Goal: Transaction & Acquisition: Purchase product/service

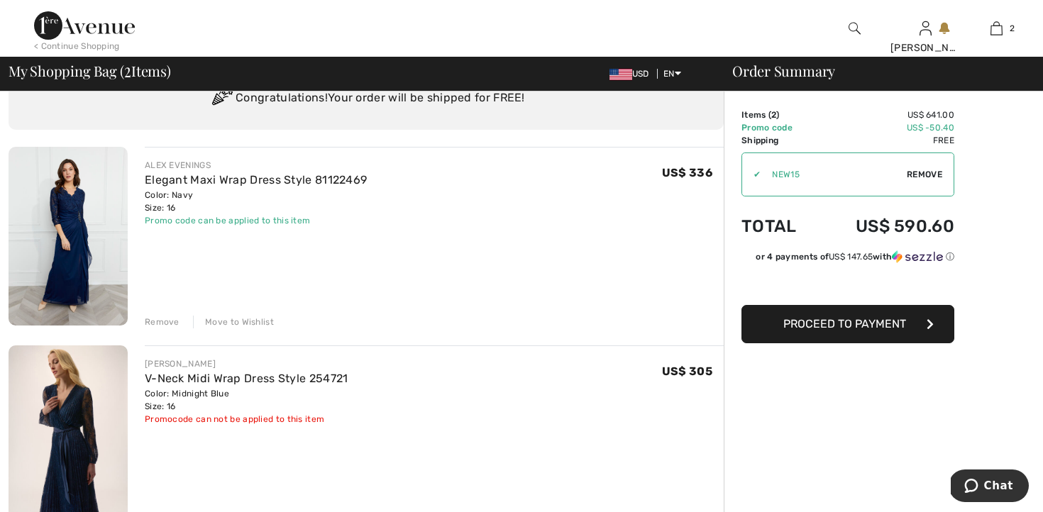
scroll to position [72, 0]
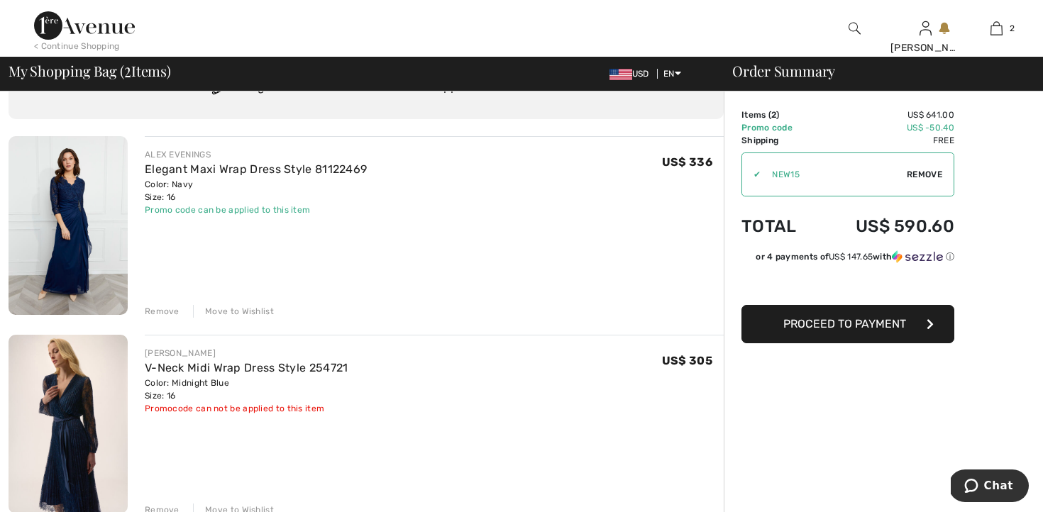
click at [157, 307] on div "Remove" at bounding box center [162, 311] width 35 height 13
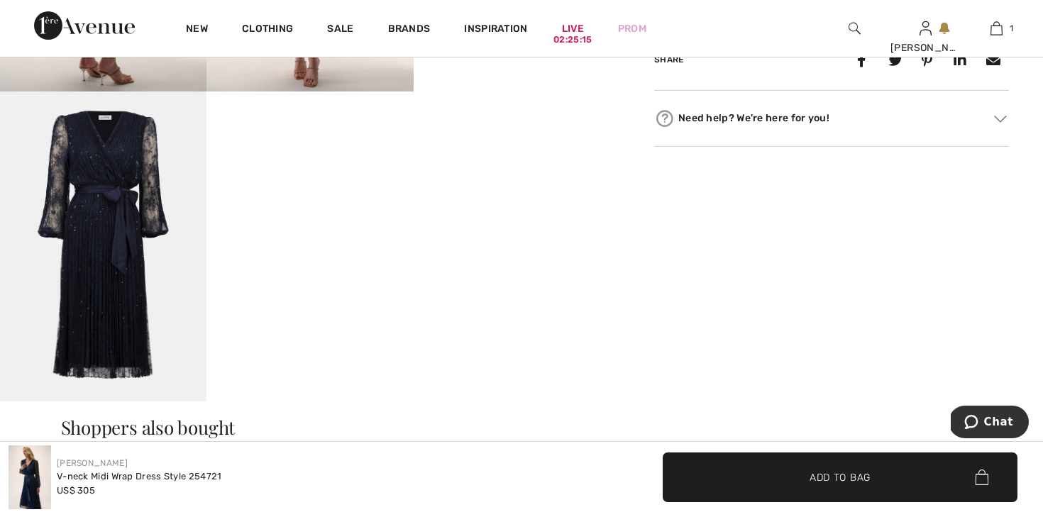
scroll to position [772, 0]
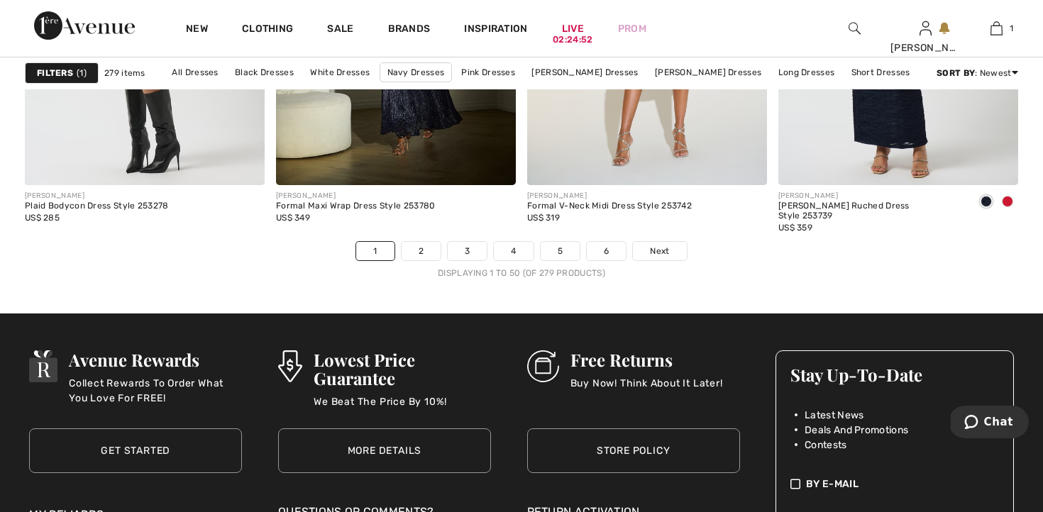
scroll to position [6542, 0]
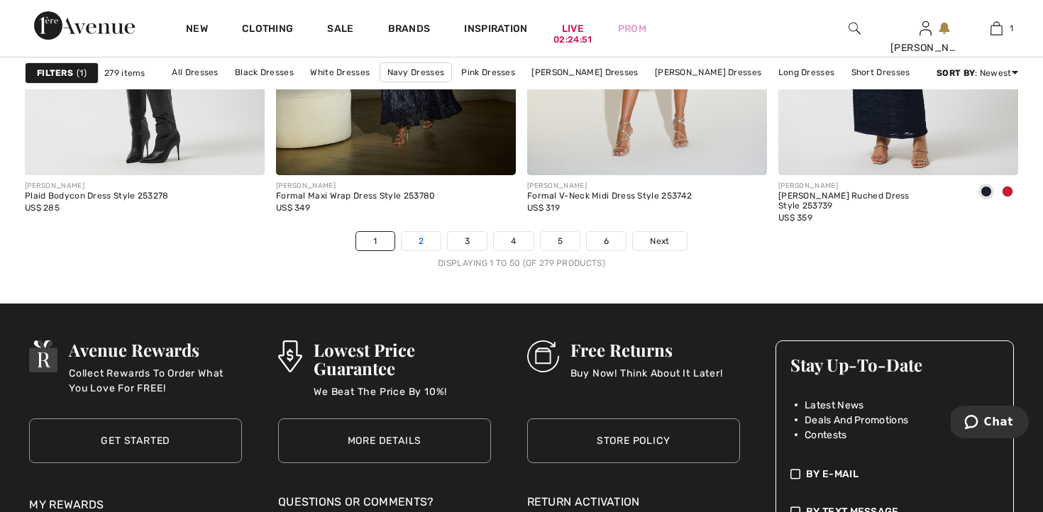
click at [419, 244] on link "2" at bounding box center [421, 241] width 39 height 18
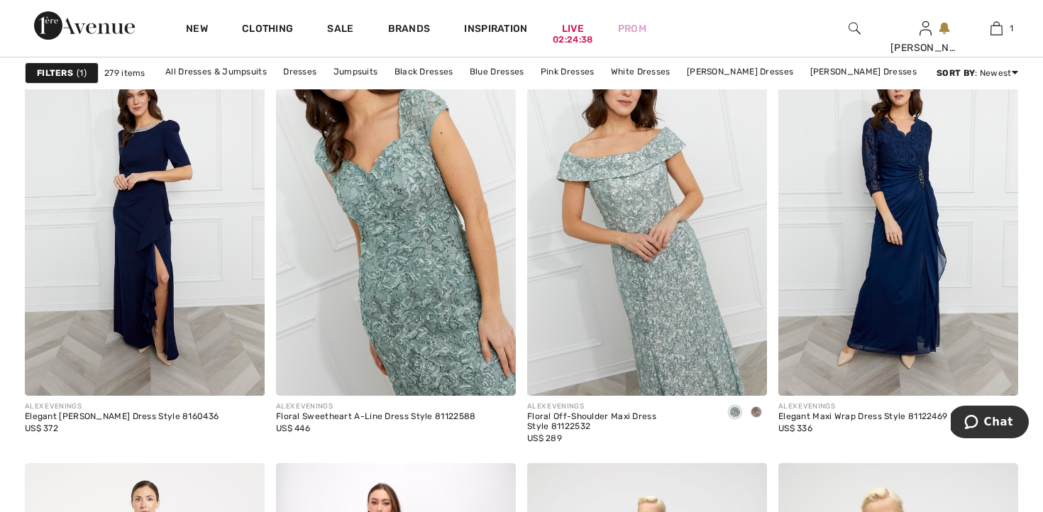
scroll to position [2147, 0]
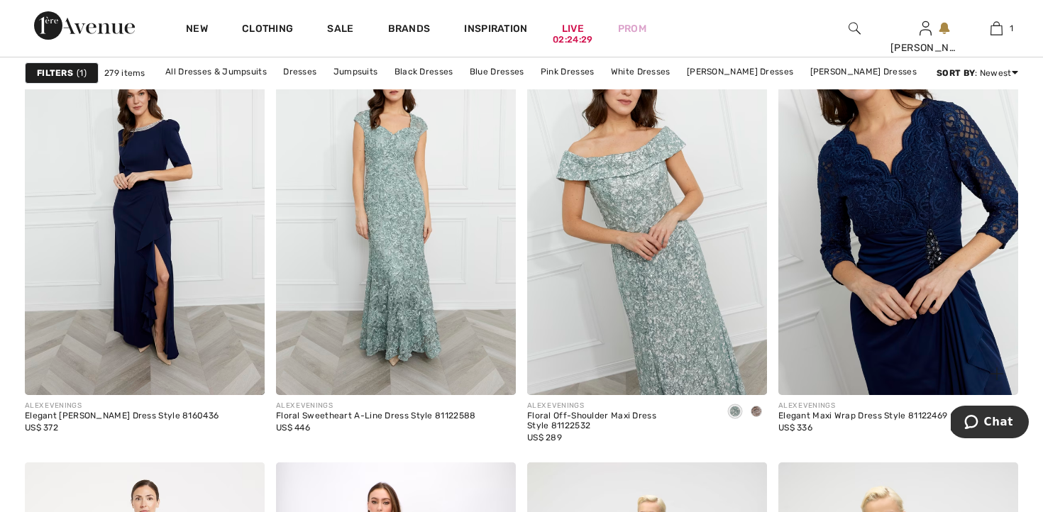
click at [843, 339] on img at bounding box center [899, 215] width 240 height 360
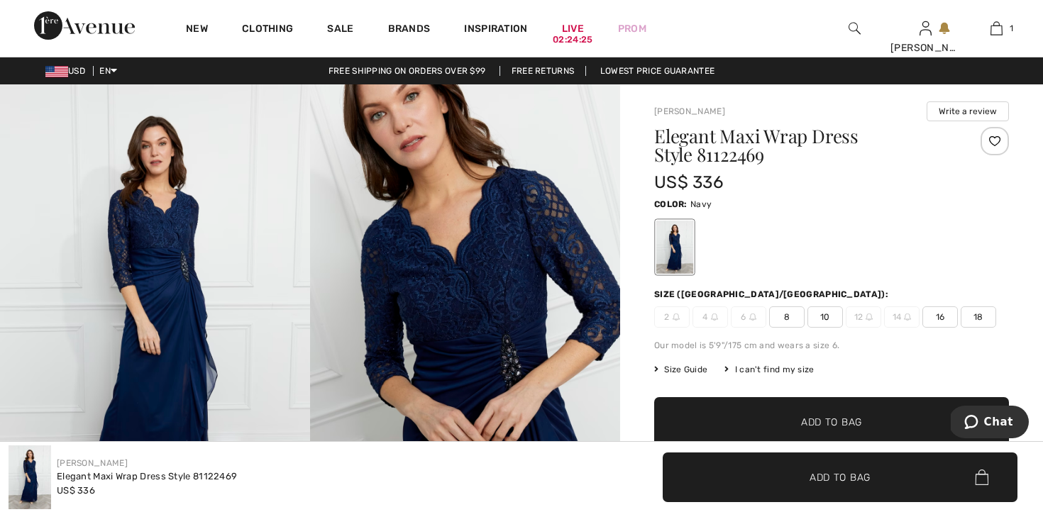
click at [941, 316] on span "16" at bounding box center [940, 317] width 35 height 21
click at [838, 422] on span "Add to Bag" at bounding box center [831, 422] width 61 height 15
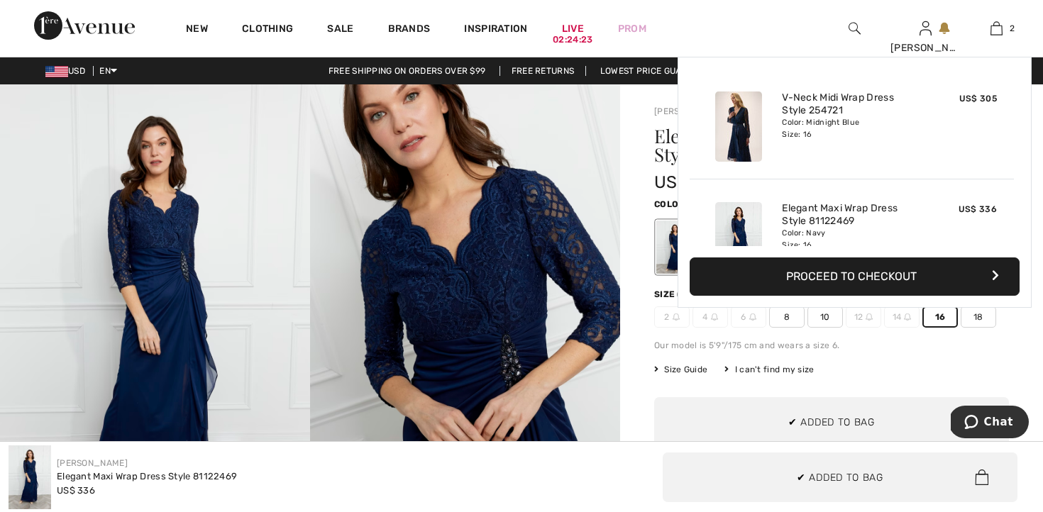
scroll to position [44, 0]
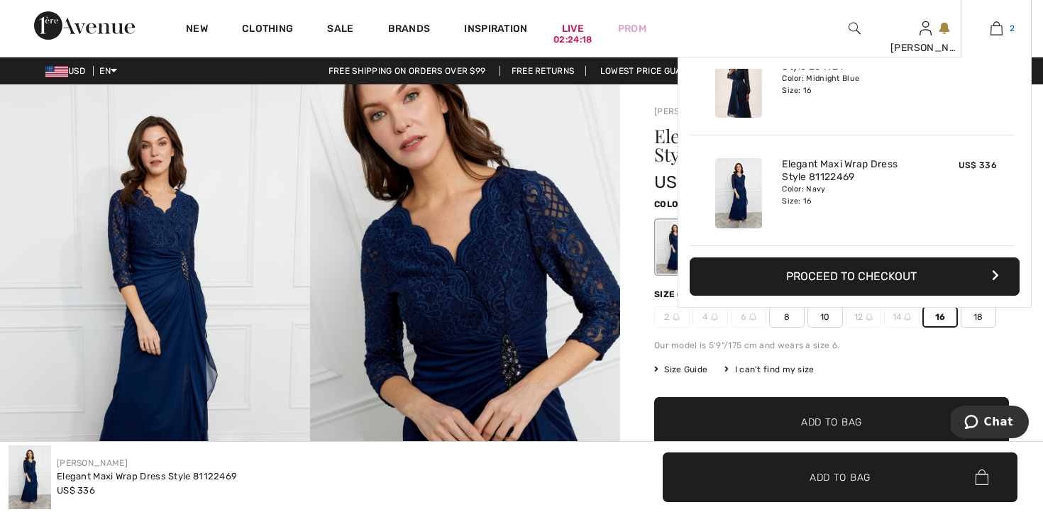
click at [1000, 28] on img at bounding box center [997, 28] width 12 height 17
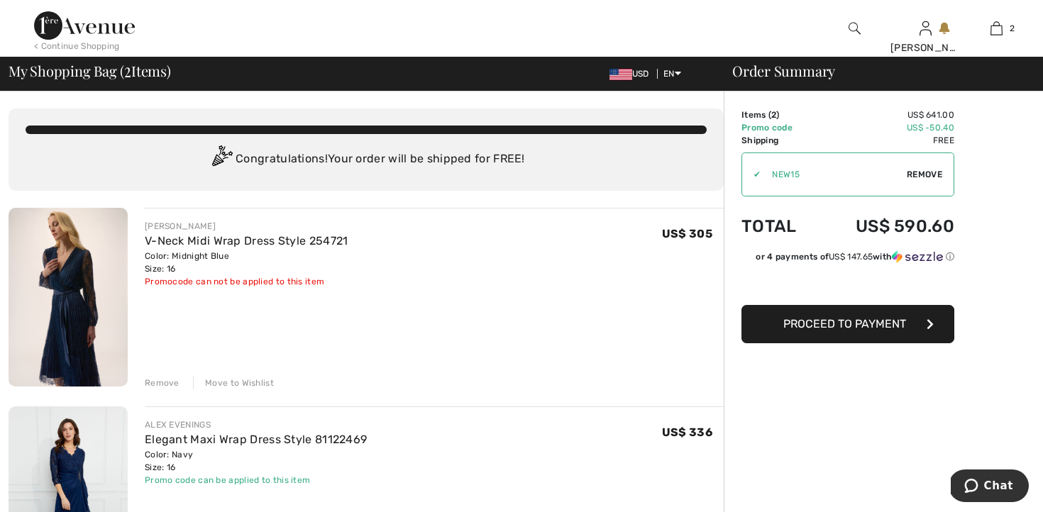
click at [158, 383] on div "Remove" at bounding box center [162, 383] width 35 height 13
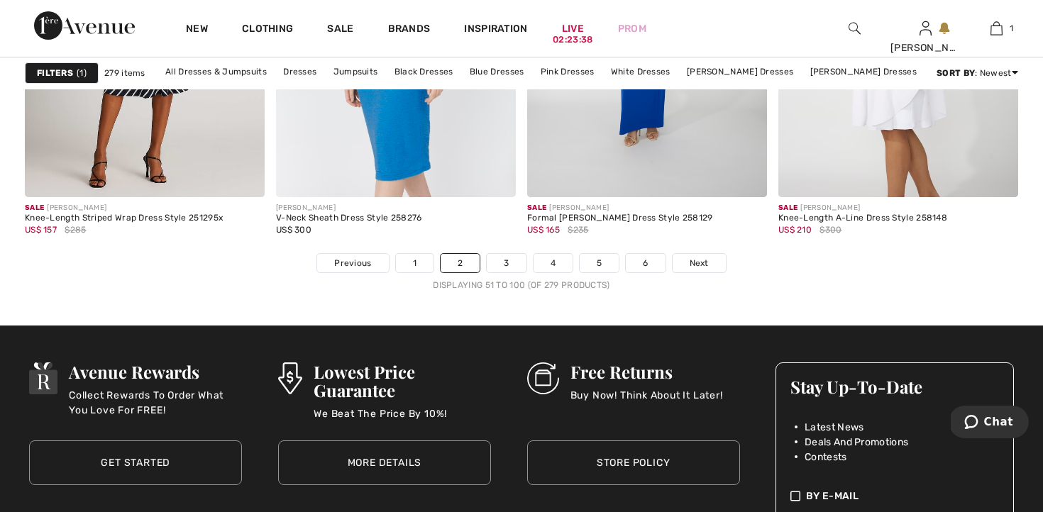
scroll to position [6524, 0]
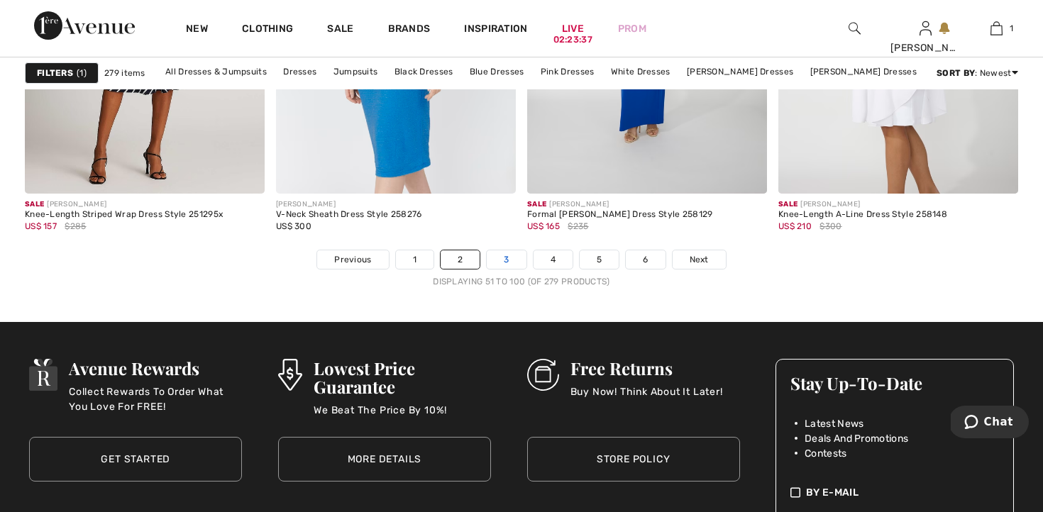
click at [504, 263] on link "3" at bounding box center [506, 260] width 39 height 18
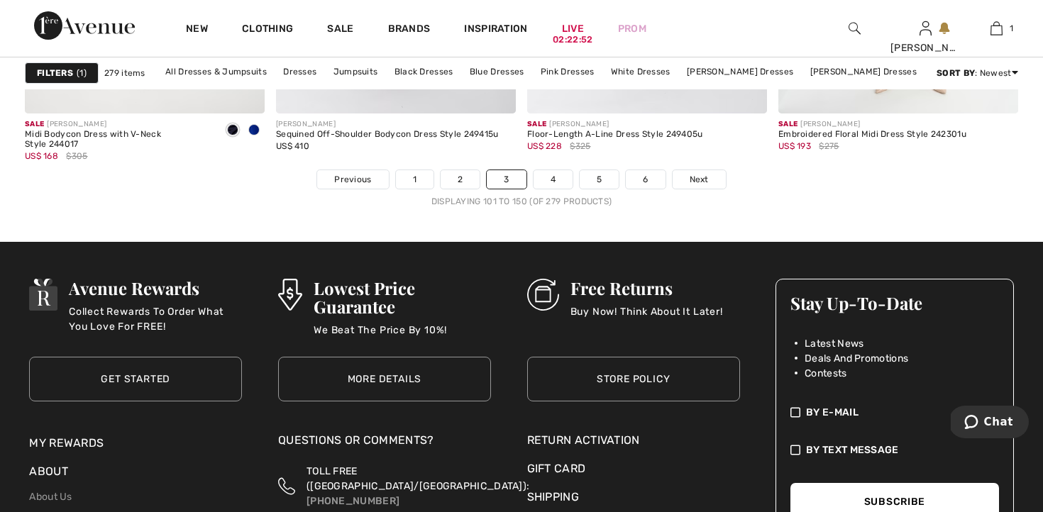
scroll to position [6605, 0]
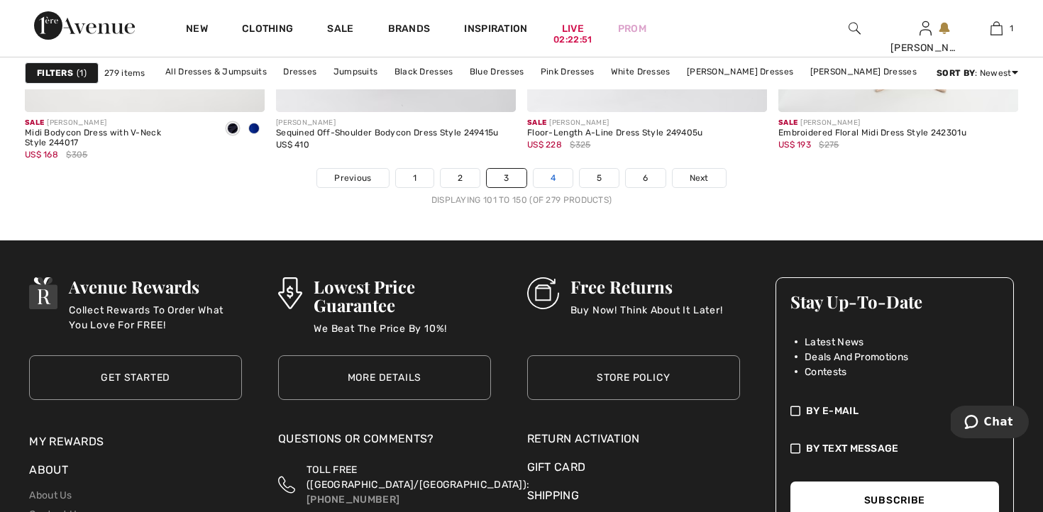
click at [554, 183] on link "4" at bounding box center [553, 178] width 39 height 18
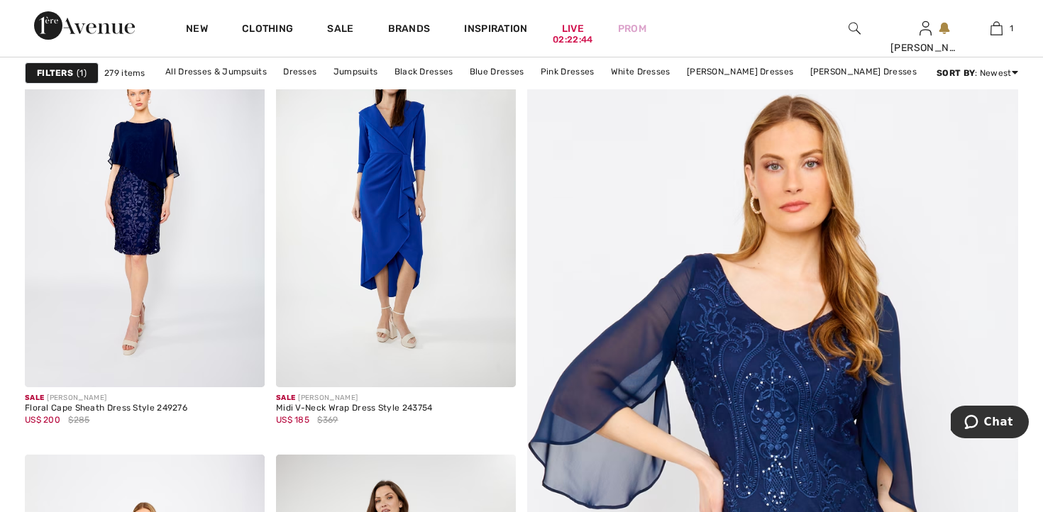
scroll to position [182, 0]
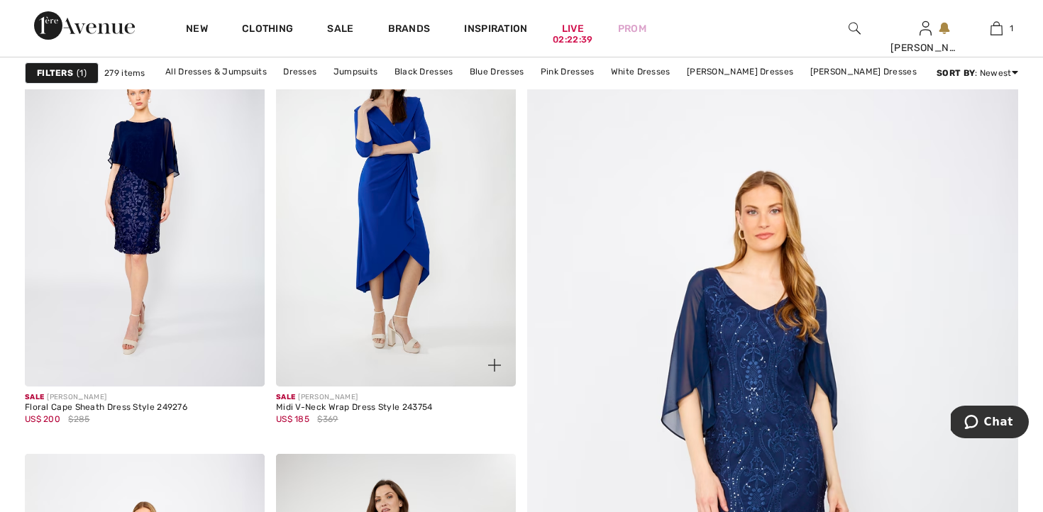
click at [422, 285] on img at bounding box center [396, 207] width 240 height 360
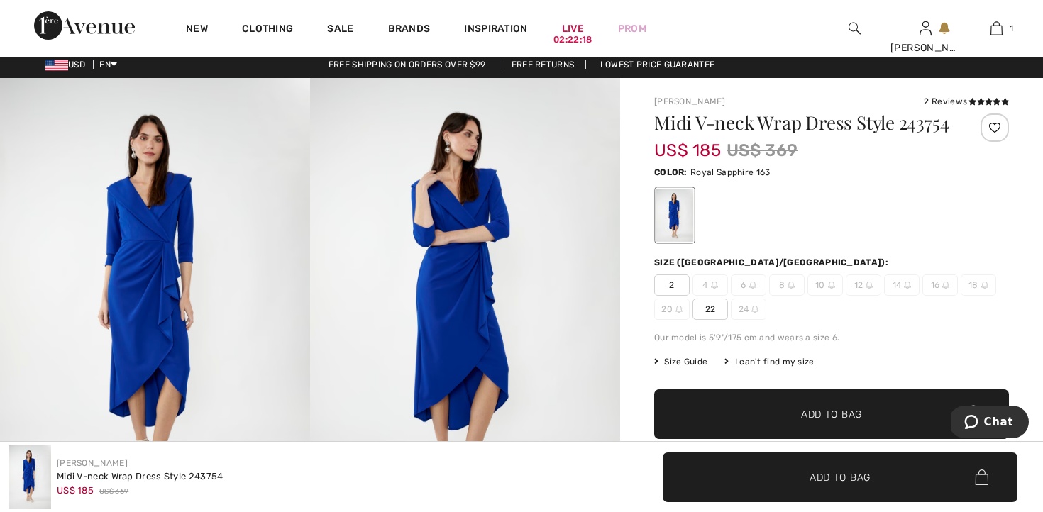
scroll to position [7, 0]
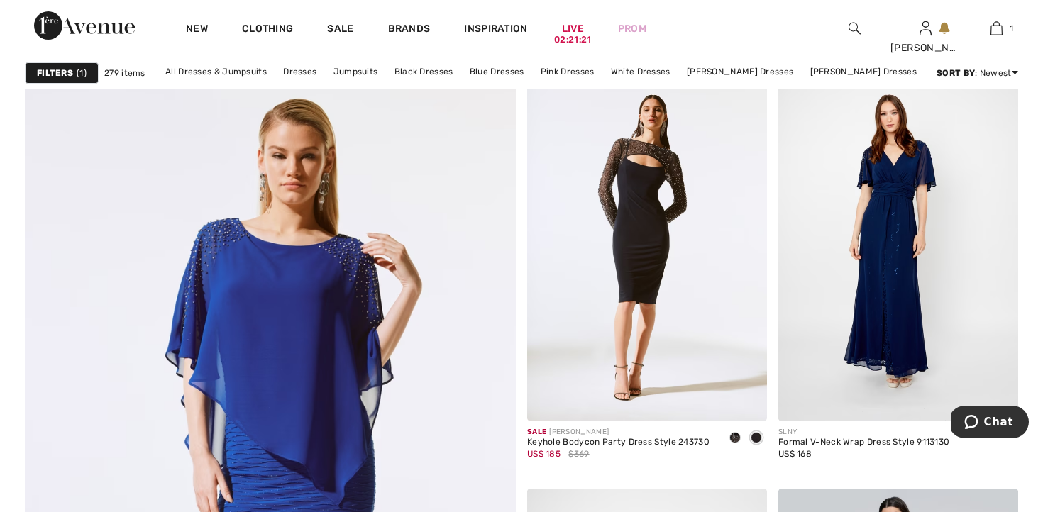
scroll to position [3568, 0]
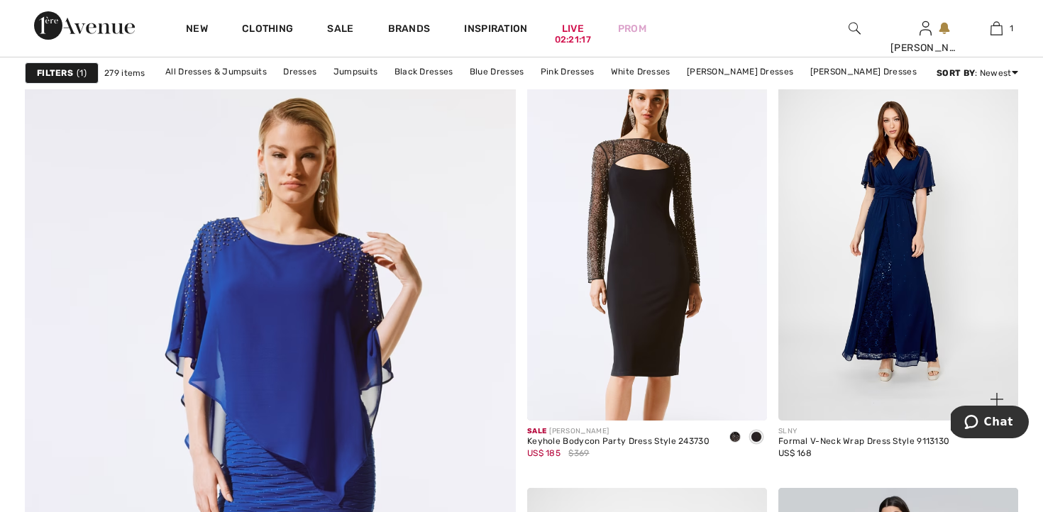
click at [904, 266] on img at bounding box center [899, 241] width 240 height 360
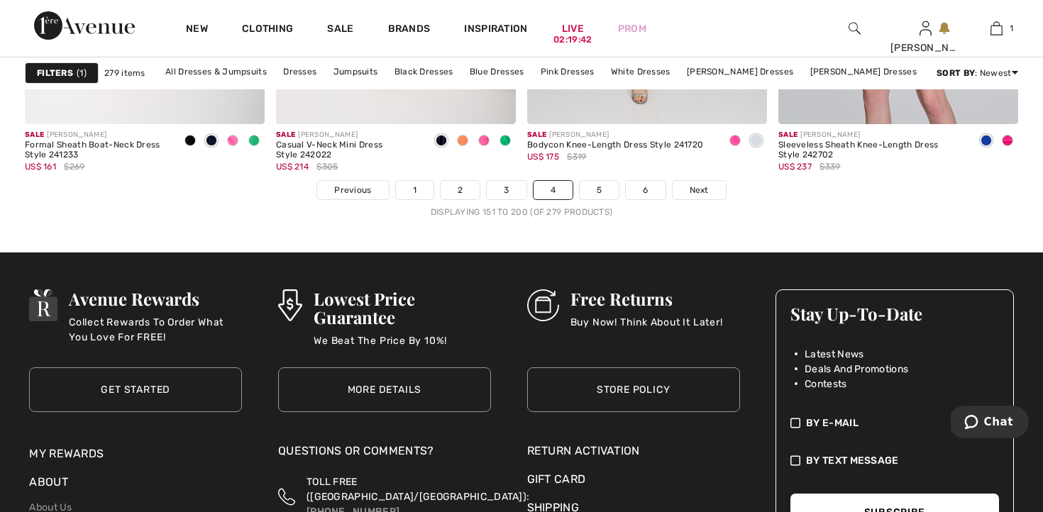
scroll to position [6595, 0]
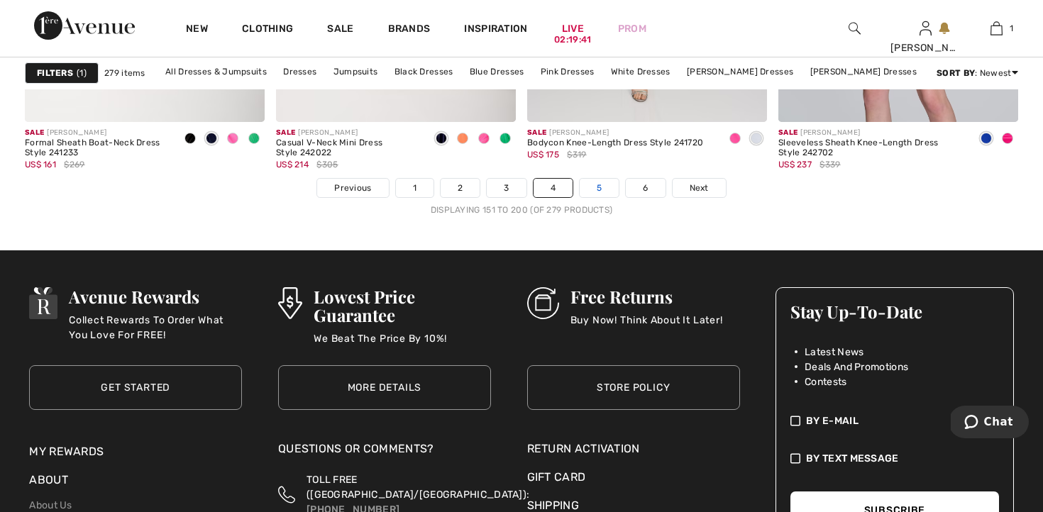
click at [598, 189] on link "5" at bounding box center [599, 188] width 39 height 18
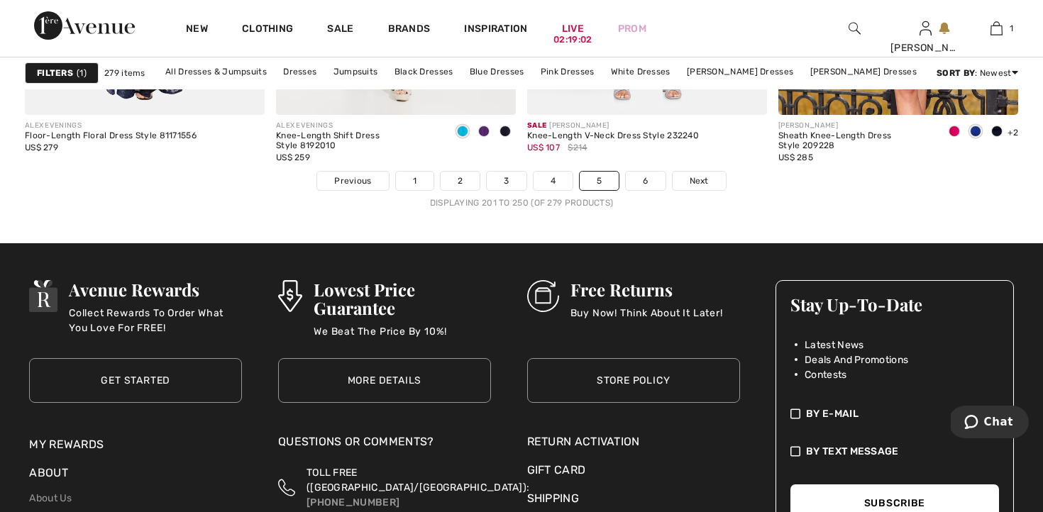
scroll to position [6605, 0]
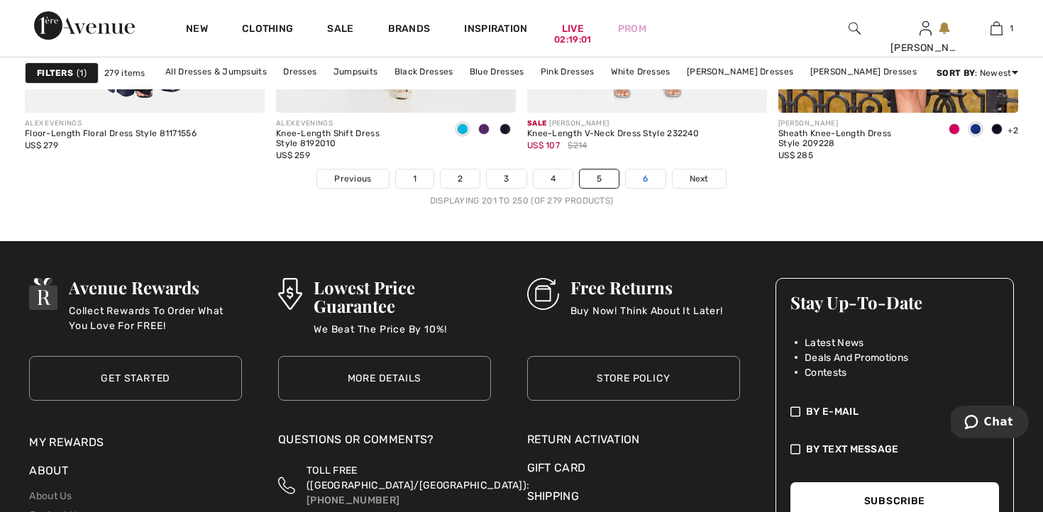
click at [647, 185] on link "6" at bounding box center [645, 179] width 39 height 18
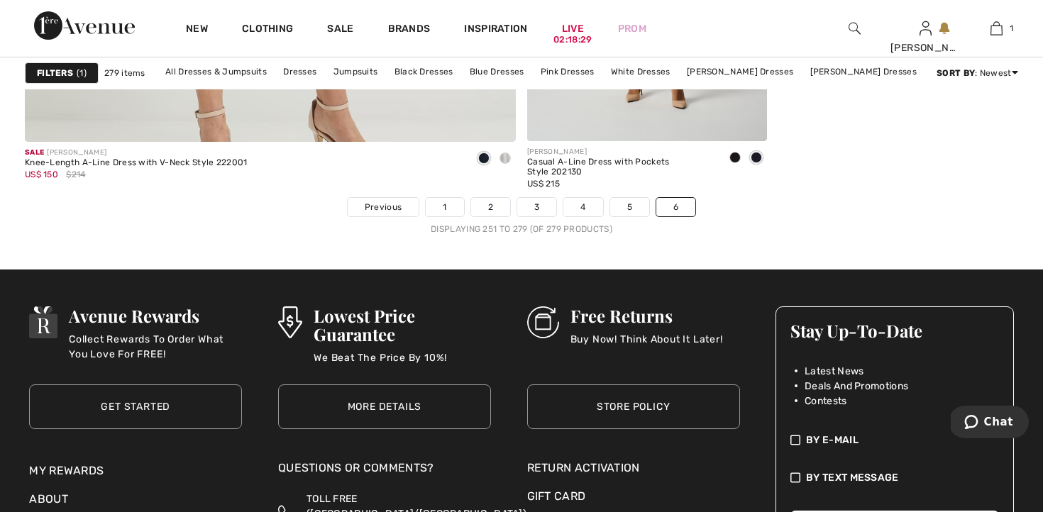
scroll to position [4277, 0]
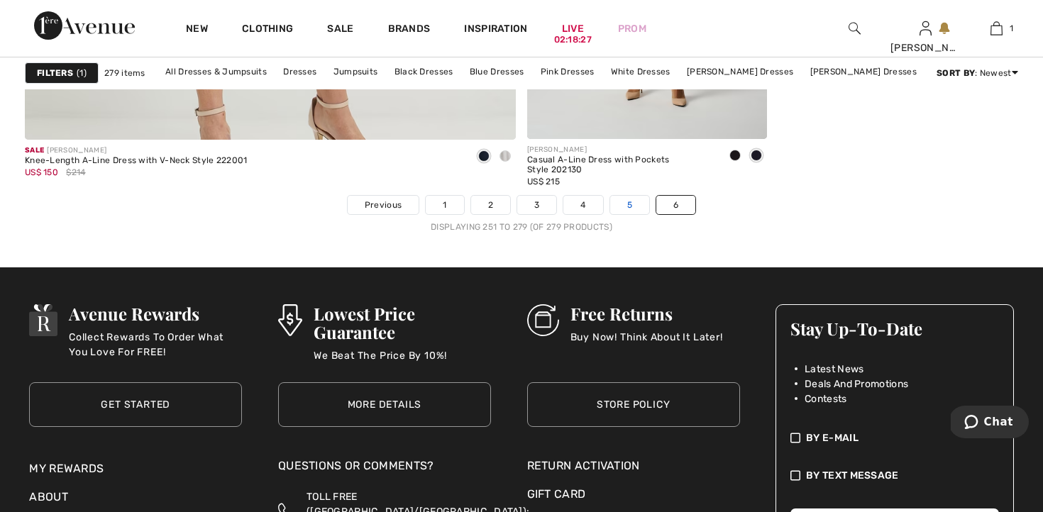
click at [629, 208] on link "5" at bounding box center [629, 205] width 39 height 18
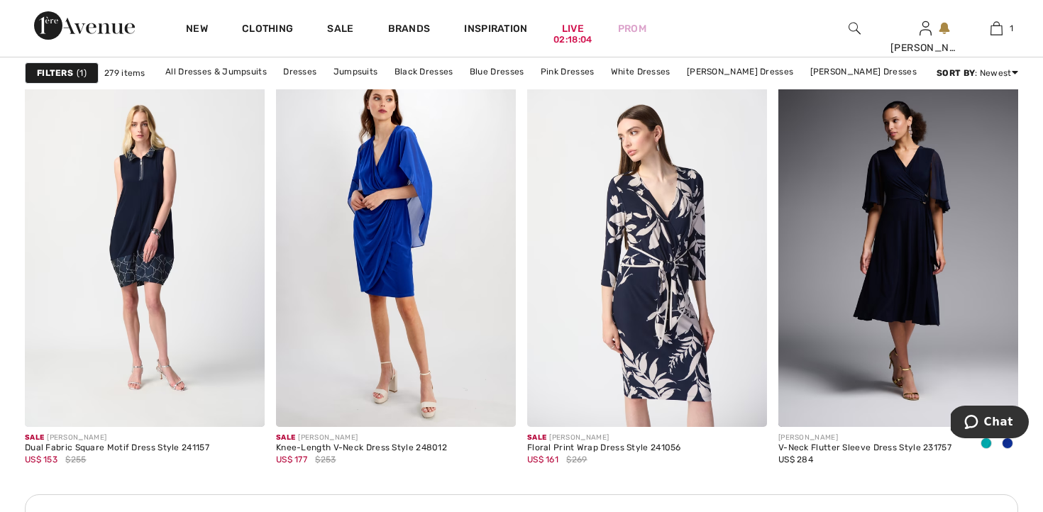
scroll to position [4843, 0]
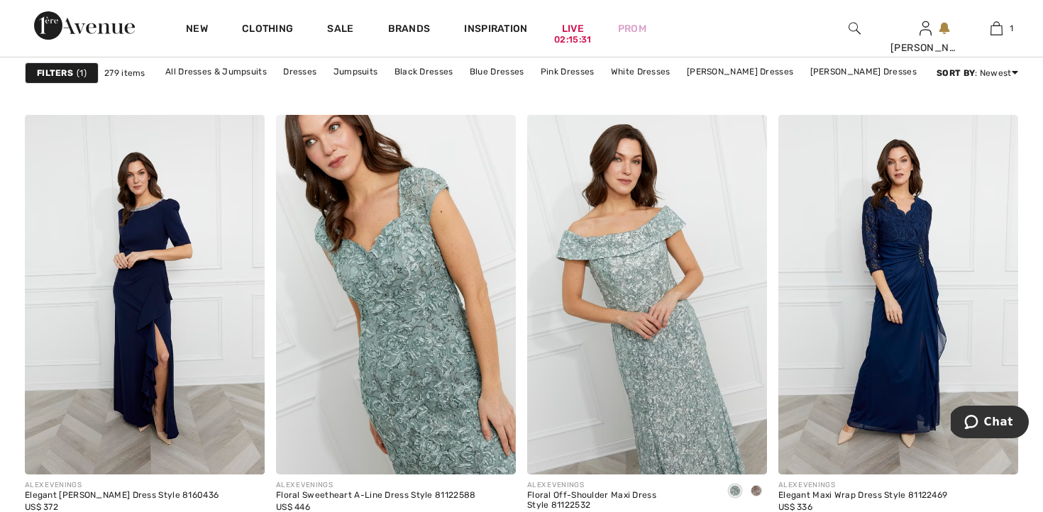
scroll to position [2068, 0]
